Goal: Information Seeking & Learning: Learn about a topic

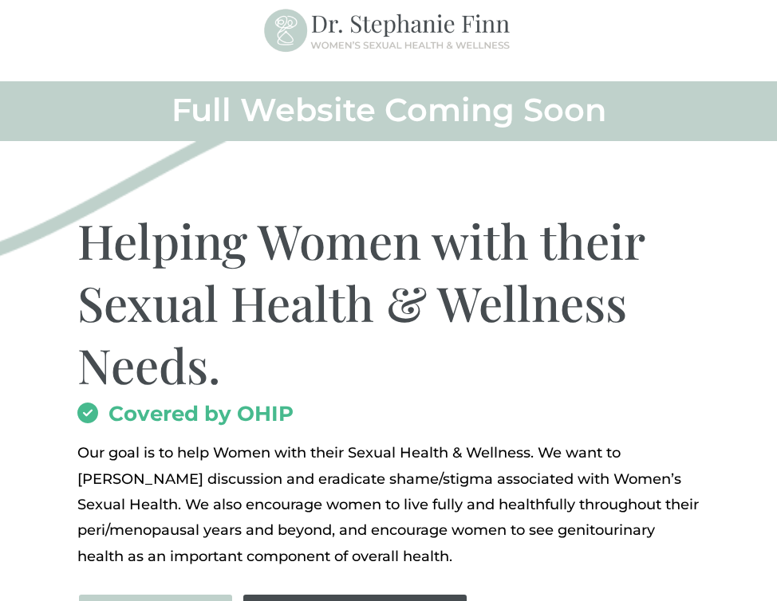
click at [0, 0] on link "Meet [PERSON_NAME]" at bounding box center [0, 0] width 0 height 0
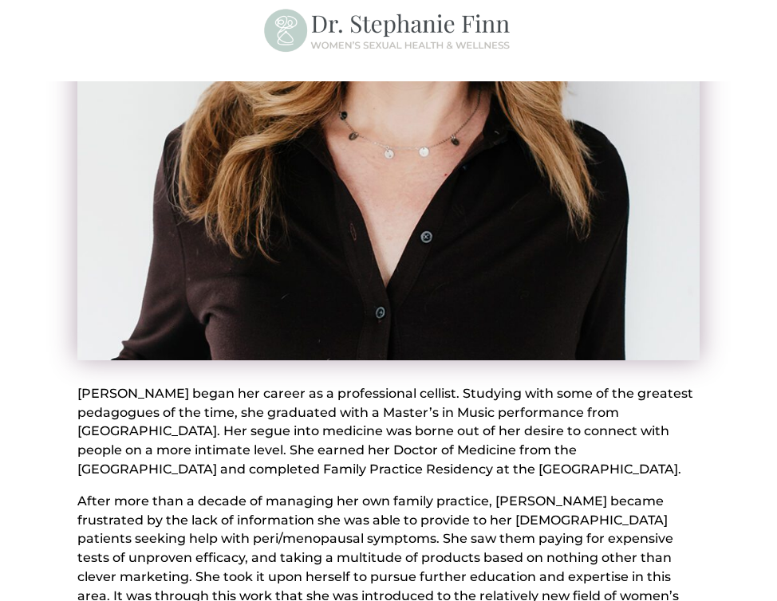
scroll to position [517, 0]
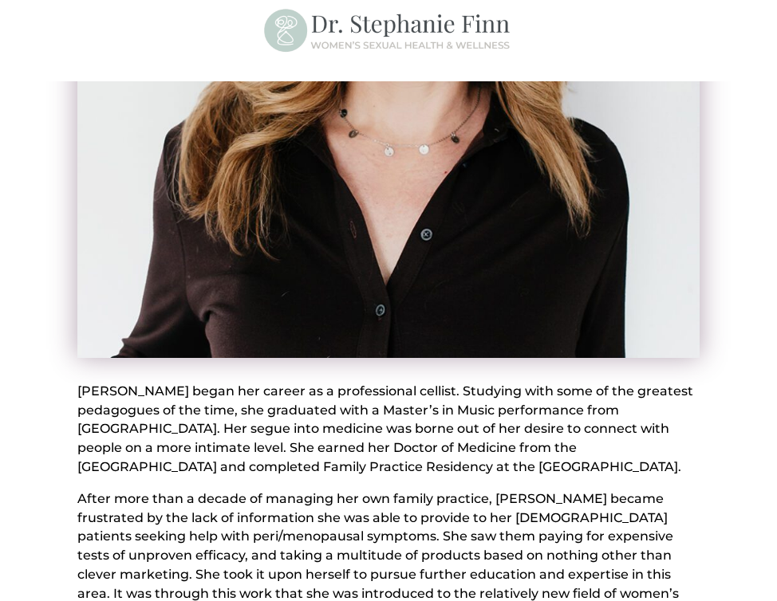
click at [0, 0] on link "Services" at bounding box center [0, 0] width 0 height 0
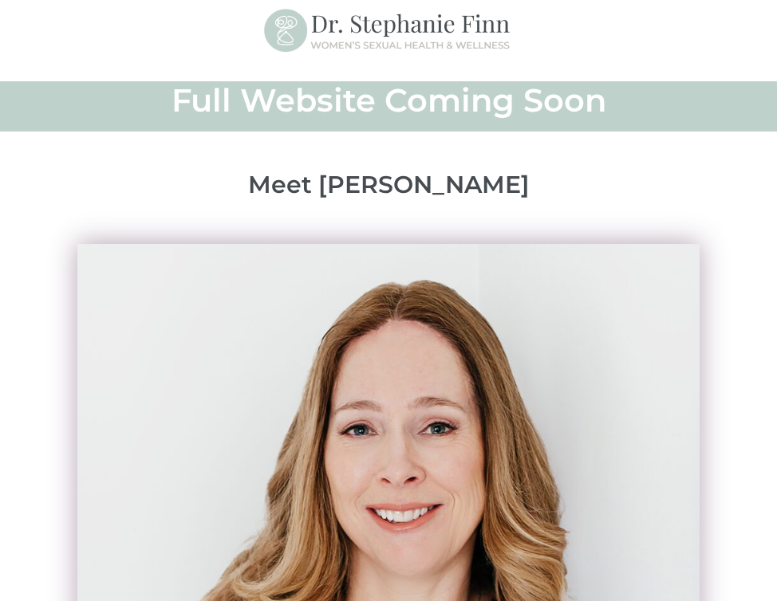
scroll to position [10, 0]
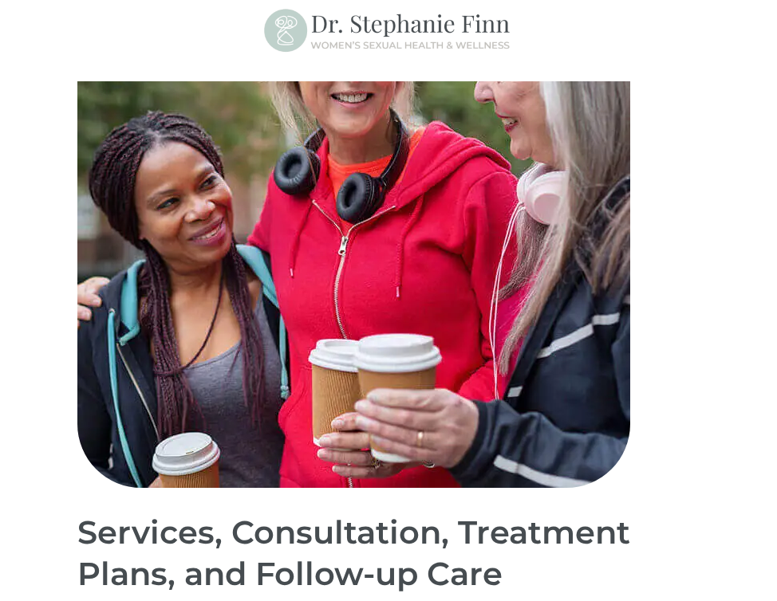
scroll to position [1814, 0]
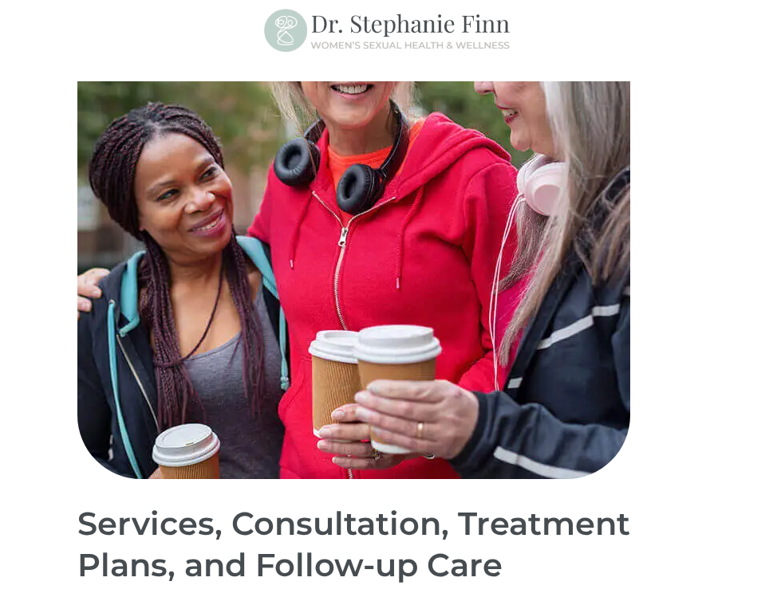
click at [389, 330] on div "Services, Consultation, Treatment Plans, and Follow-up Care Sexual Health Up to…" at bounding box center [387, 514] width 621 height 1194
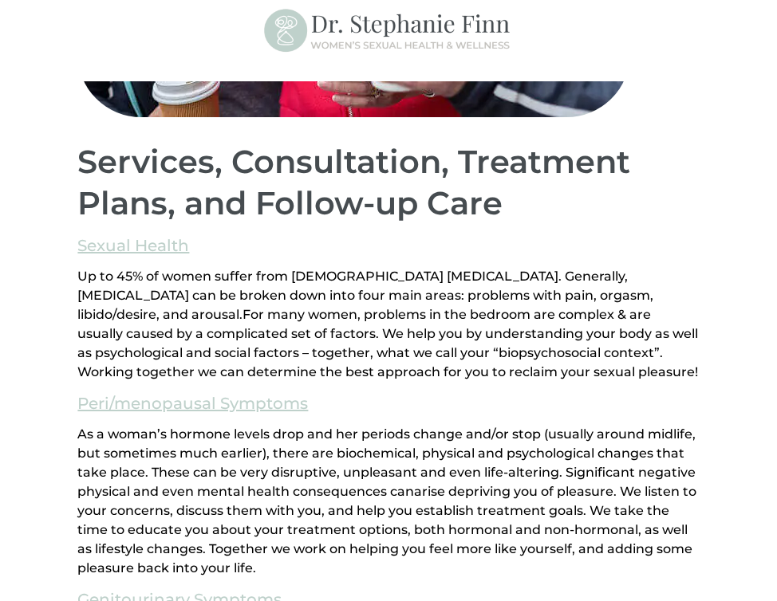
scroll to position [2181, 0]
